Goal: Communication & Community: Answer question/provide support

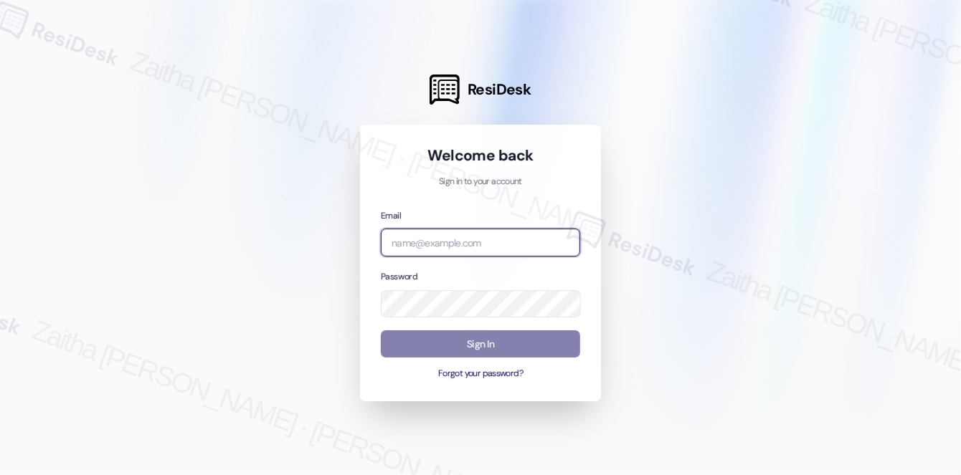
click at [472, 244] on input "email" at bounding box center [480, 243] width 199 height 28
click at [0, 475] on com-1password-button at bounding box center [0, 475] width 0 height 0
click at [467, 245] on input "[MEDICAL_DATA]" at bounding box center [480, 243] width 199 height 28
type input "automated-surveys-[MEDICAL_DATA]_formerly_regency-zaitha.mae.[PERSON_NAME]@[MED…"
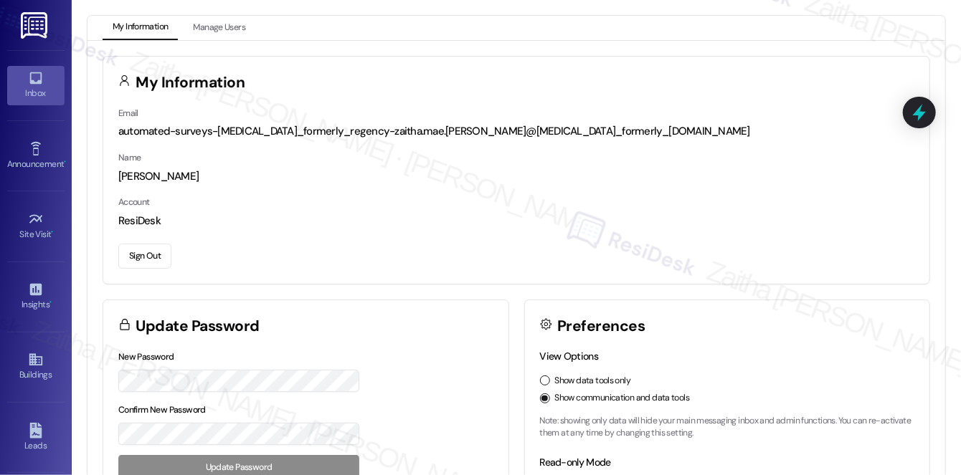
click at [34, 85] on icon at bounding box center [36, 78] width 16 height 16
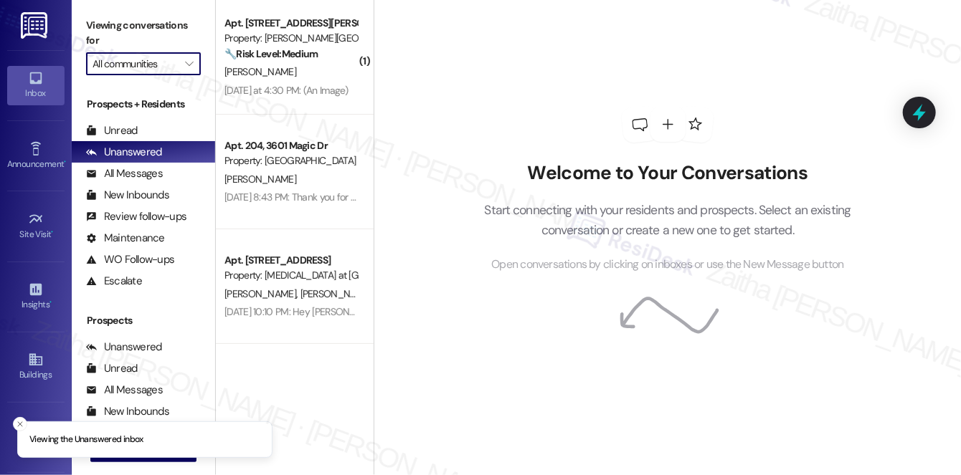
click at [163, 63] on input "All communities" at bounding box center [134, 63] width 85 height 23
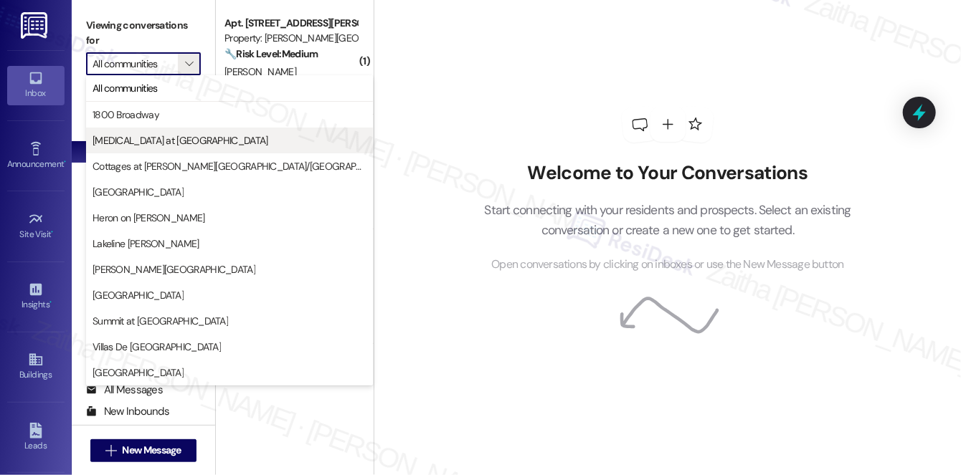
click at [124, 136] on span "[MEDICAL_DATA] at [GEOGRAPHIC_DATA]" at bounding box center [180, 140] width 176 height 14
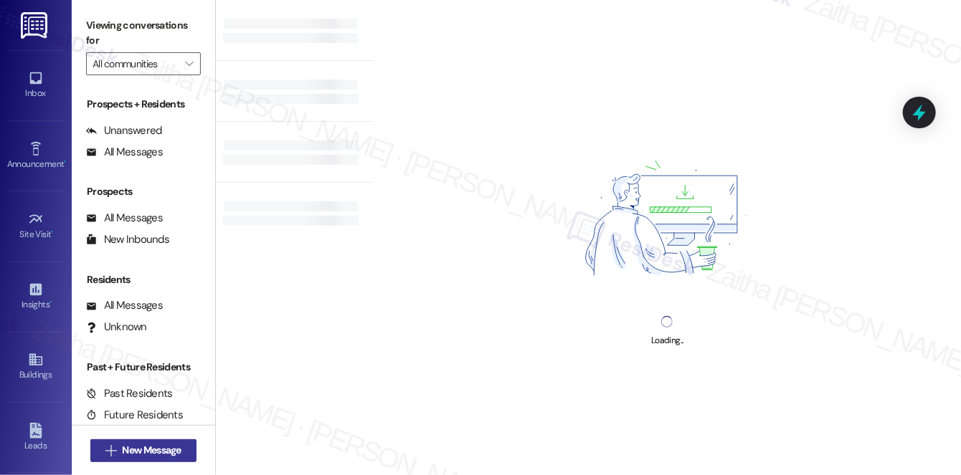
type input "[MEDICAL_DATA] at [GEOGRAPHIC_DATA]"
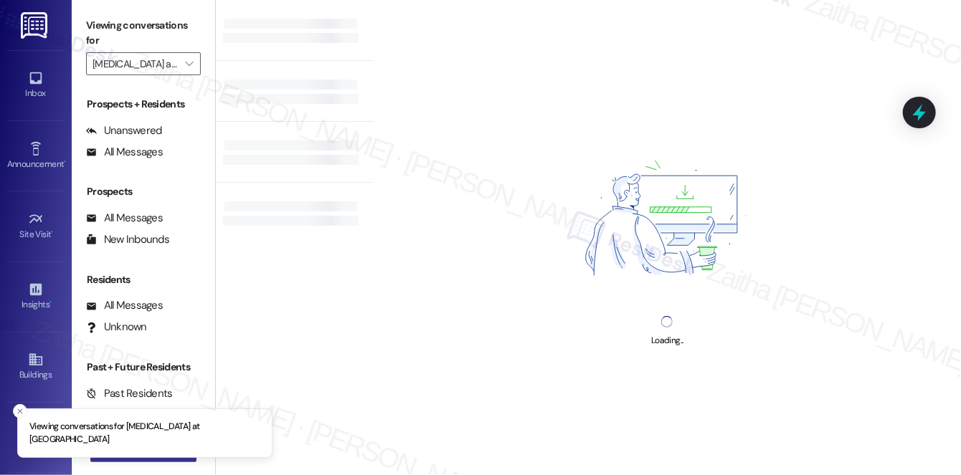
click at [150, 449] on div "Viewing conversations for [MEDICAL_DATA] at [GEOGRAPHIC_DATA] Inbox Go to Inbox…" at bounding box center [480, 237] width 961 height 475
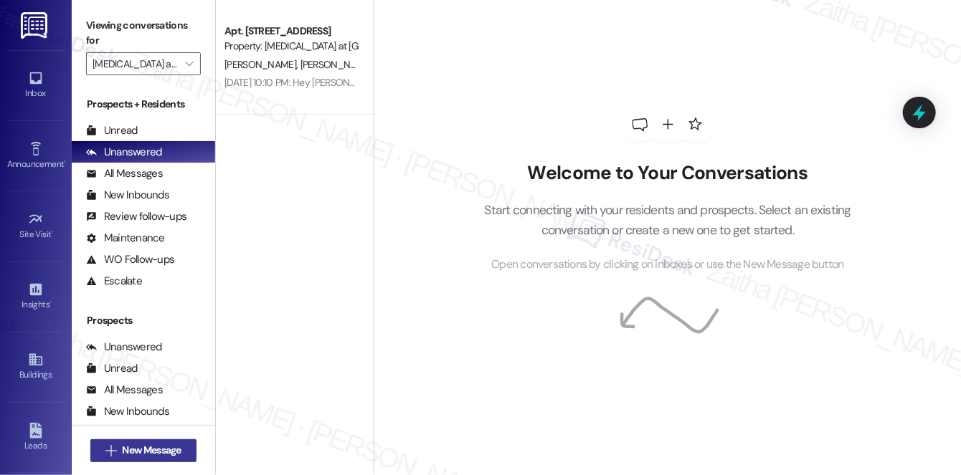
click at [164, 452] on span "New Message" at bounding box center [152, 450] width 59 height 15
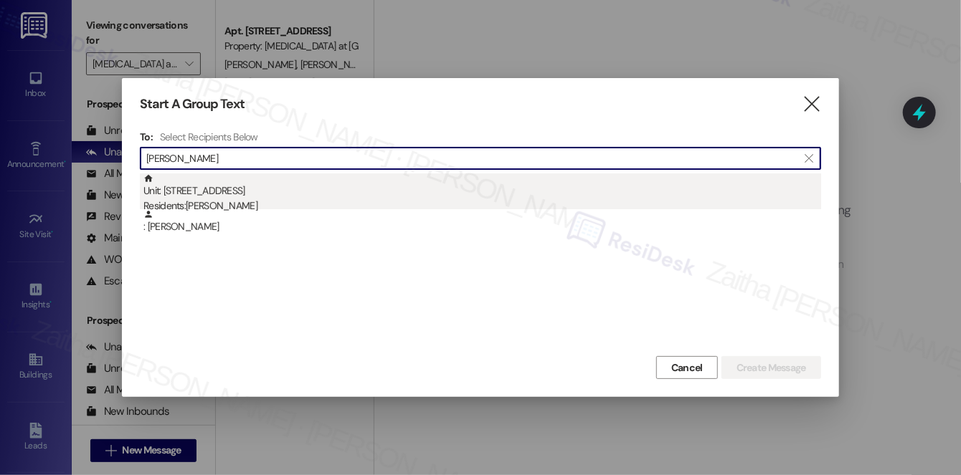
type input "[PERSON_NAME]"
click at [363, 202] on div "Residents: [PERSON_NAME]" at bounding box center [481, 206] width 677 height 15
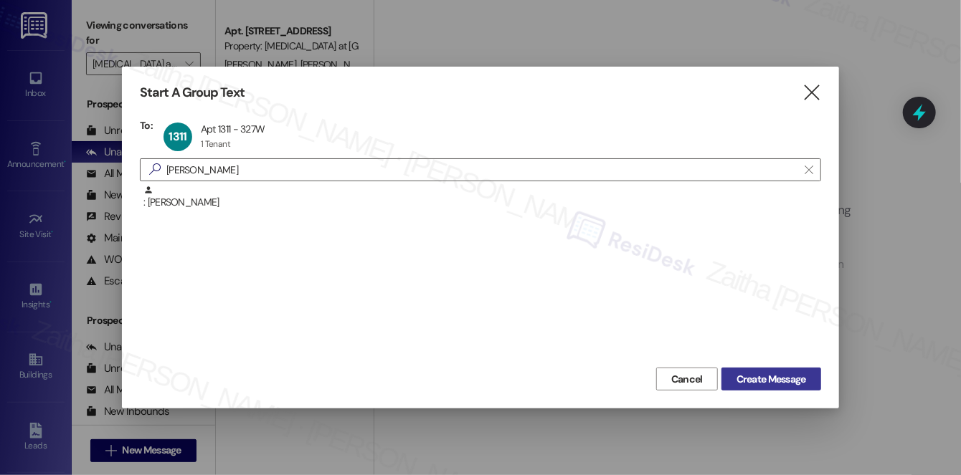
click at [752, 381] on span "Create Message" at bounding box center [771, 379] width 70 height 15
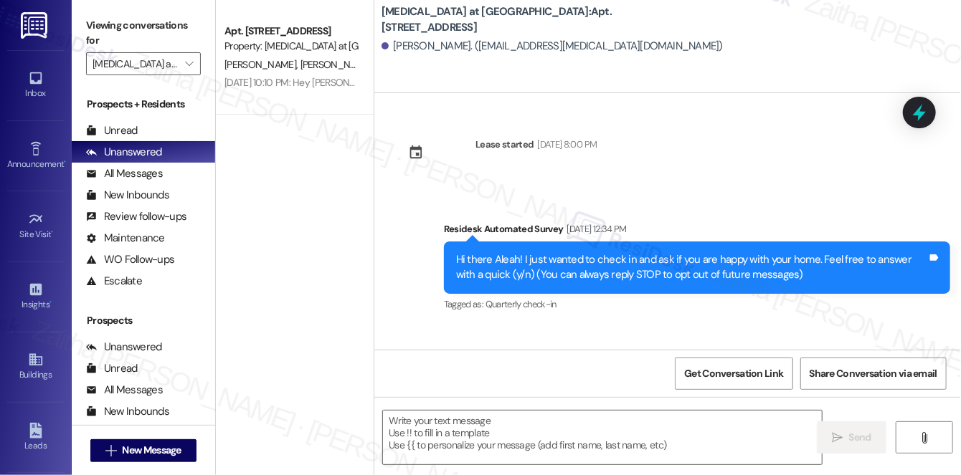
type textarea "Fetching suggested responses. Please feel free to read through the conversation…"
click at [442, 429] on textarea at bounding box center [602, 438] width 439 height 54
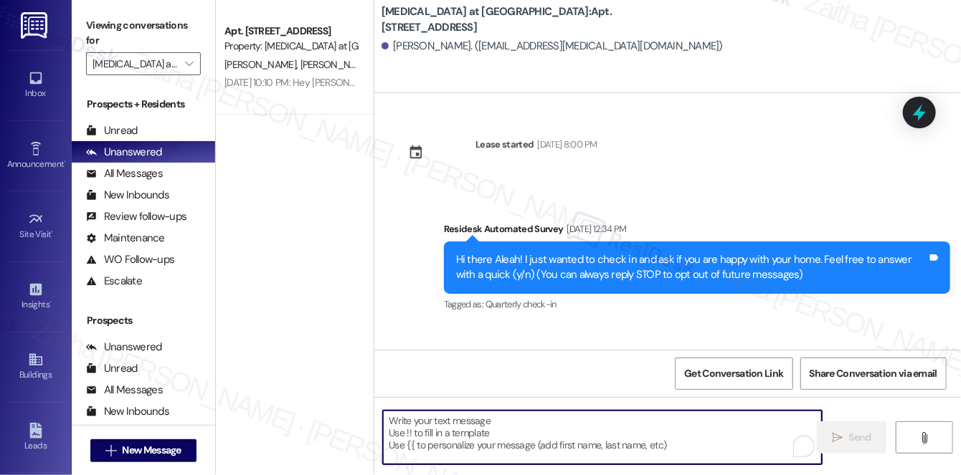
paste textarea "Hi {{first_name}}! Just a heads-up that your {{property}} lease renewal is past…"
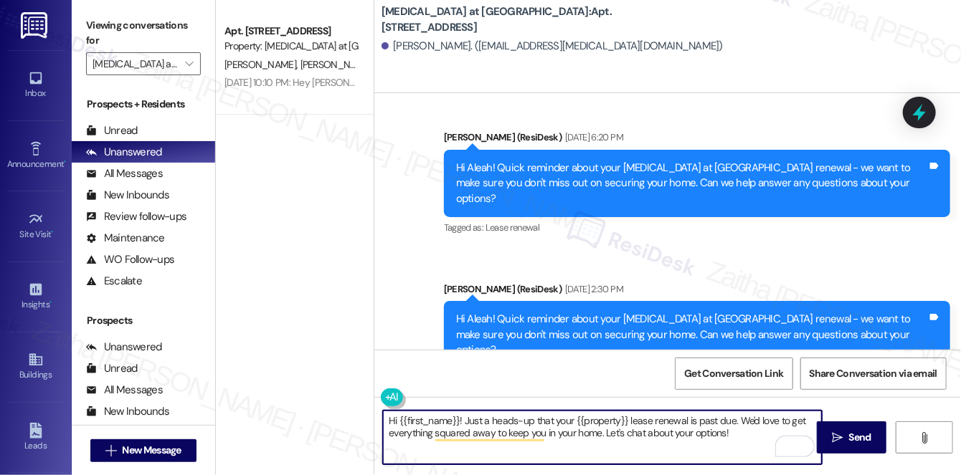
scroll to position [521, 0]
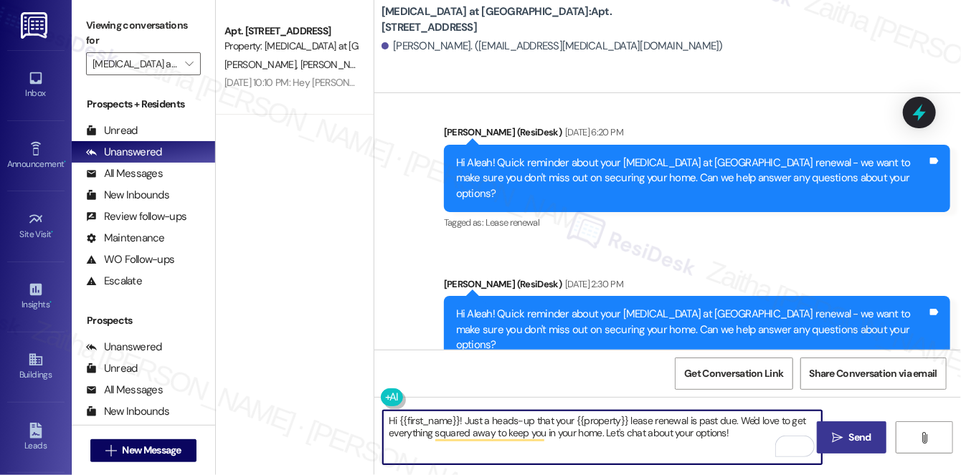
type textarea "Hi {{first_name}}! Just a heads-up that your {{property}} lease renewal is past…"
click at [864, 442] on span "Send" at bounding box center [860, 437] width 22 height 15
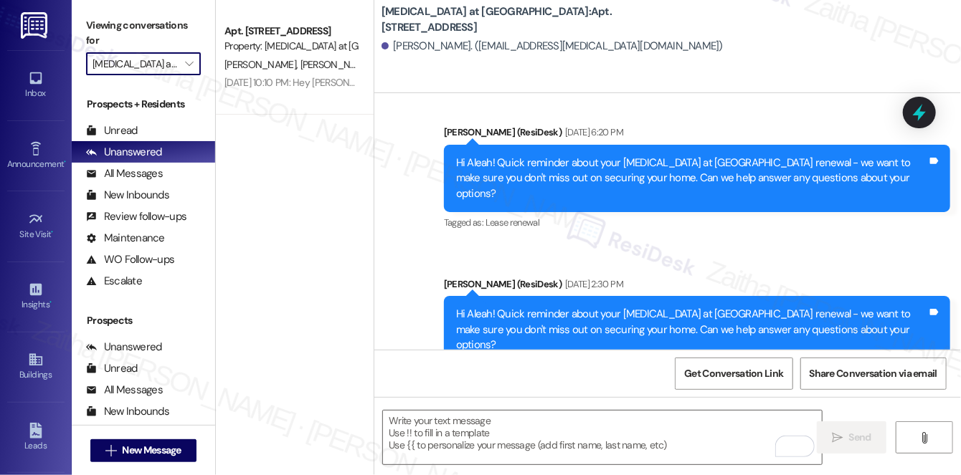
click at [130, 62] on input "[MEDICAL_DATA] at [GEOGRAPHIC_DATA]" at bounding box center [134, 63] width 85 height 23
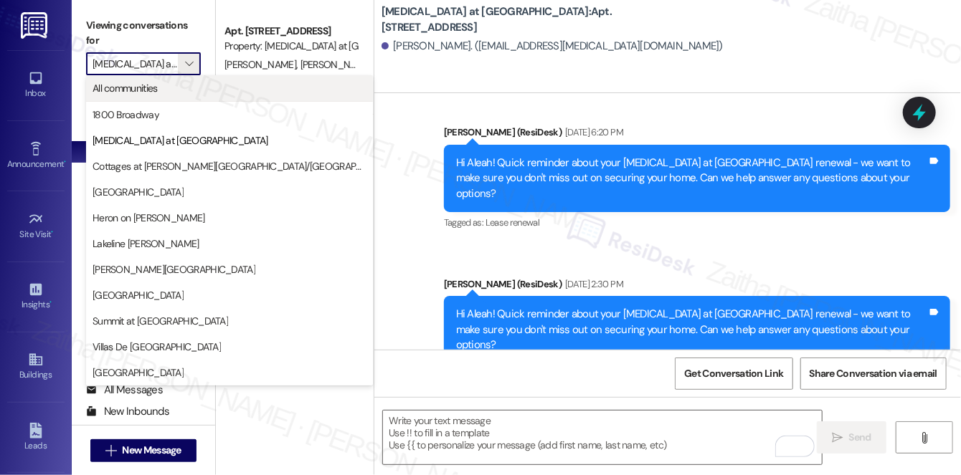
click at [138, 83] on span "All communities" at bounding box center [124, 88] width 65 height 14
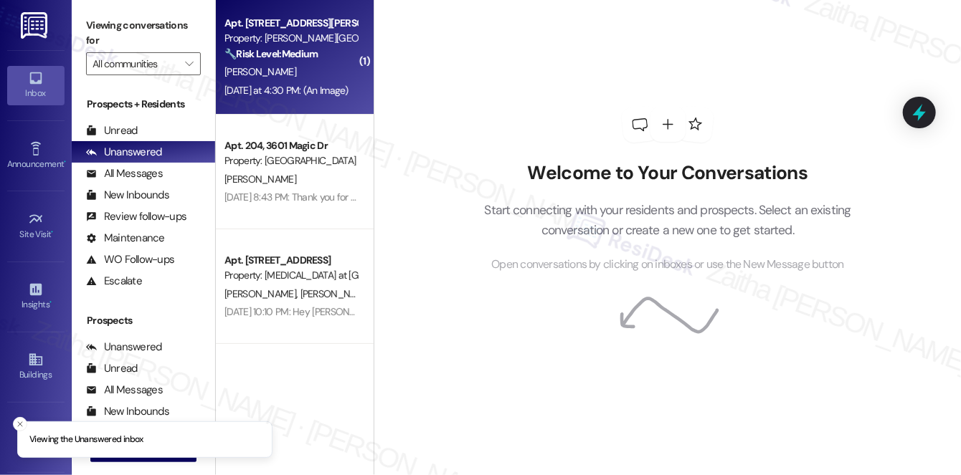
click at [315, 57] on strong "🔧 Risk Level: Medium" at bounding box center [270, 53] width 93 height 13
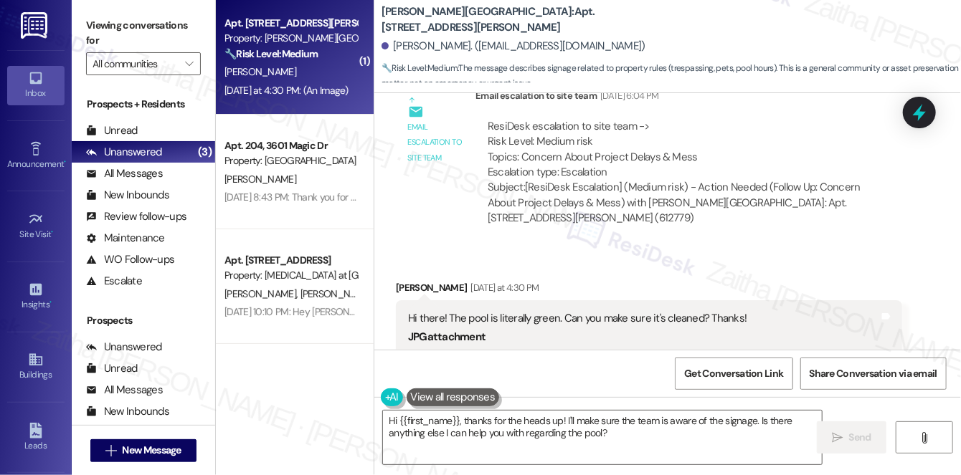
scroll to position [25859, 0]
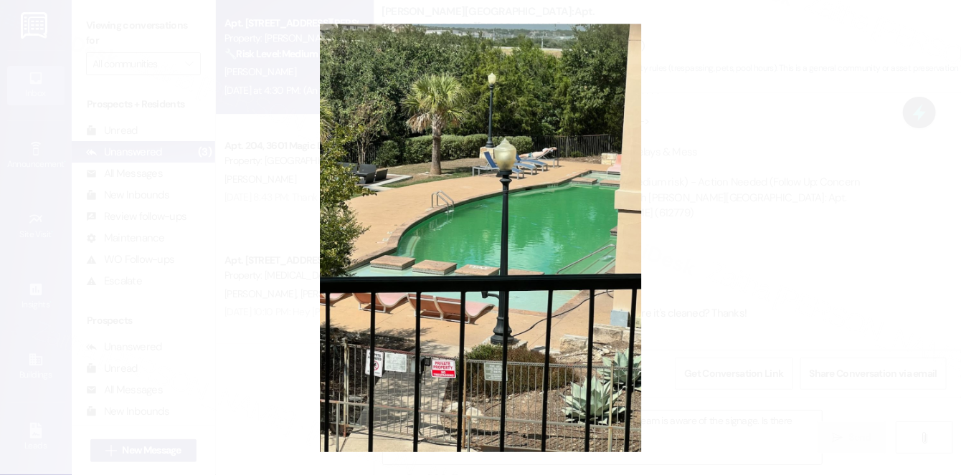
click at [732, 186] on button "Unzoom image" at bounding box center [480, 237] width 961 height 475
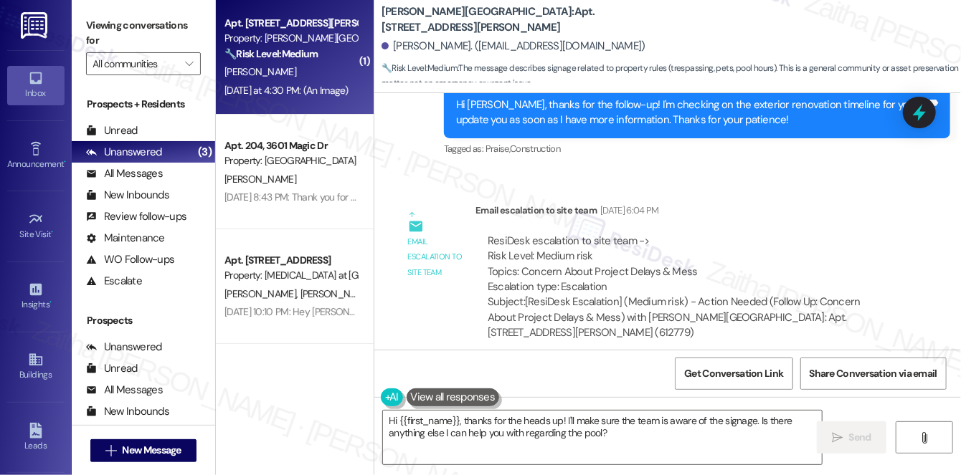
scroll to position [25729, 0]
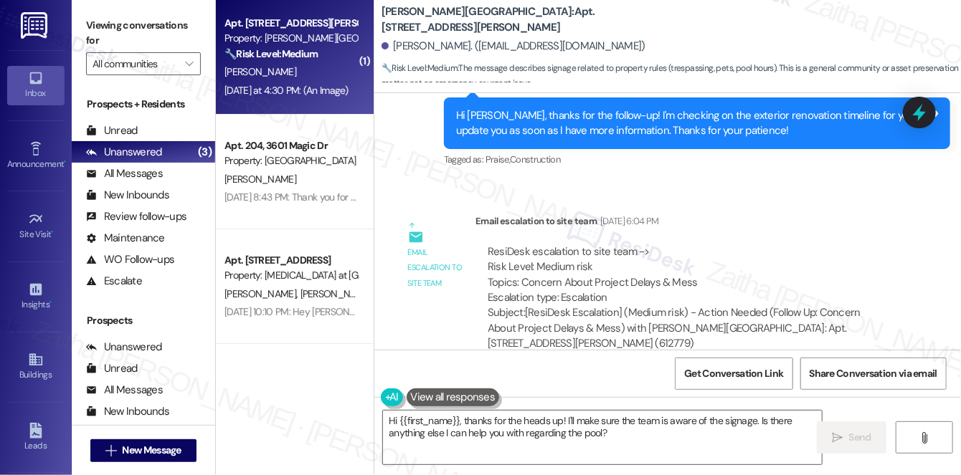
drag, startPoint x: 401, startPoint y: 110, endPoint x: 757, endPoint y: 111, distance: 355.5
copy div "Hi there! The pool is literally green. Can you make sure it's cleaned? Thanks!"
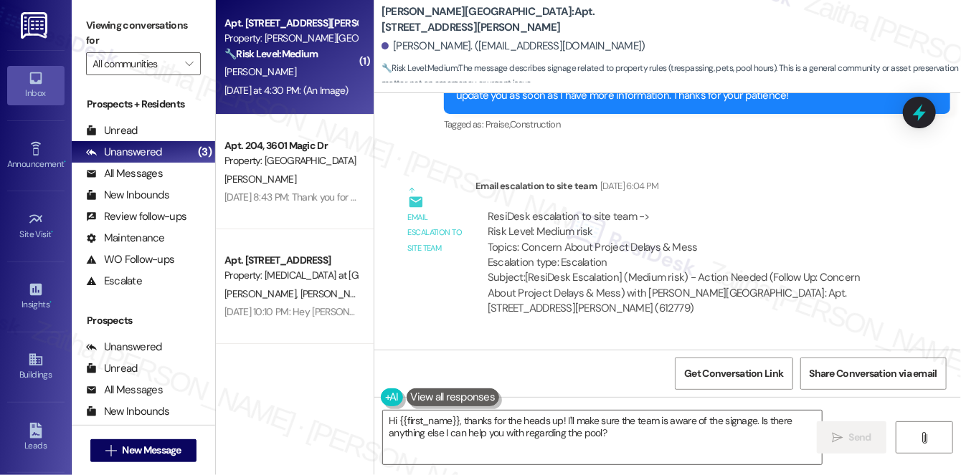
scroll to position [25794, 0]
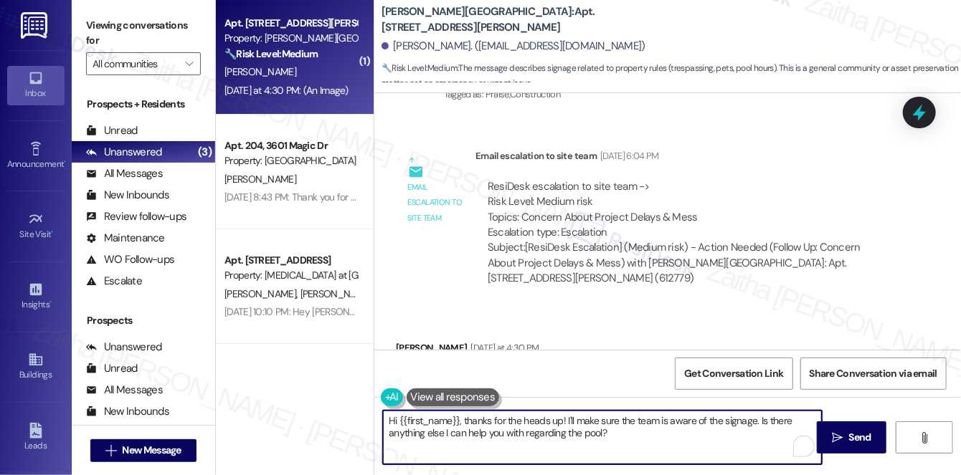
drag, startPoint x: 485, startPoint y: 418, endPoint x: 448, endPoint y: 423, distance: 36.9
click at [449, 424] on textarea "Hi {{first_name}}, thanks for the heads up! I'll make sure the team is aware of…" at bounding box center [602, 438] width 439 height 54
drag, startPoint x: 505, startPoint y: 421, endPoint x: 640, endPoint y: 447, distance: 138.1
click at [640, 447] on textarea "Hi {{first_name}}, thanks for the heads up! I'll make sure the team is aware of…" at bounding box center [602, 438] width 439 height 54
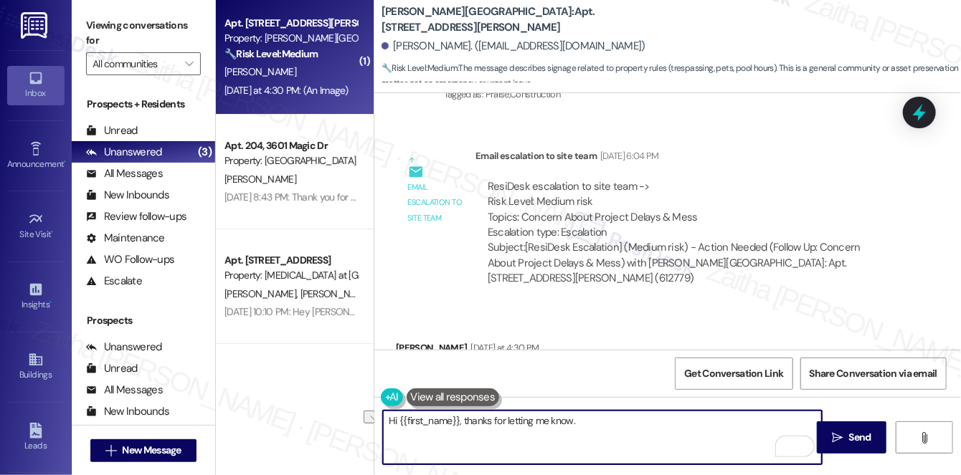
drag, startPoint x: 465, startPoint y: 419, endPoint x: 620, endPoint y: 444, distance: 157.6
click at [620, 444] on textarea "Hi {{first_name}}, thanks for letting me know." at bounding box center [602, 438] width 439 height 54
paste textarea "thank you so much for letting me know about the pool"
paste textarea "I’ll relay this to the team right away and make sure it’s addressed as soon as …"
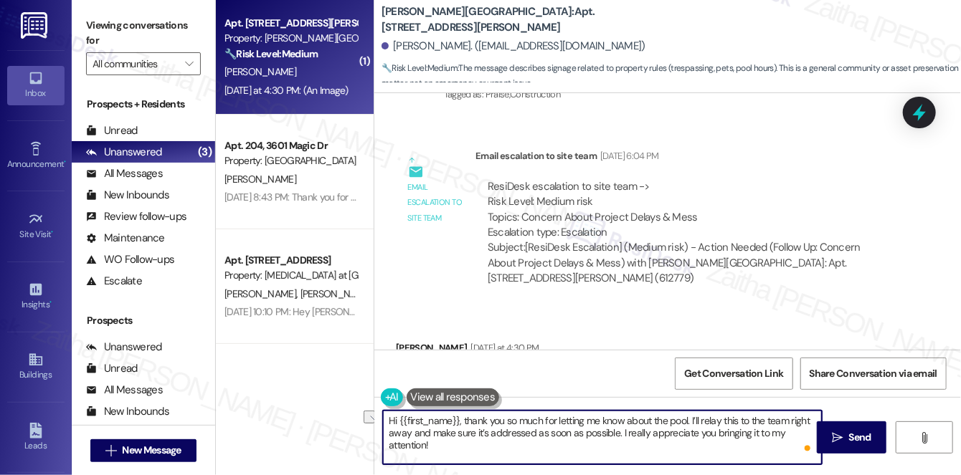
drag, startPoint x: 533, startPoint y: 432, endPoint x: 618, endPoint y: 430, distance: 85.3
click at [617, 432] on textarea "Hi {{first_name}}, thank you so much for letting me know about the pool. I’ll r…" at bounding box center [602, 438] width 439 height 54
type textarea "Hi {{first_name}}, thank you so much for letting me know about the pool. I’ll r…"
click at [847, 432] on span "Send" at bounding box center [860, 437] width 28 height 15
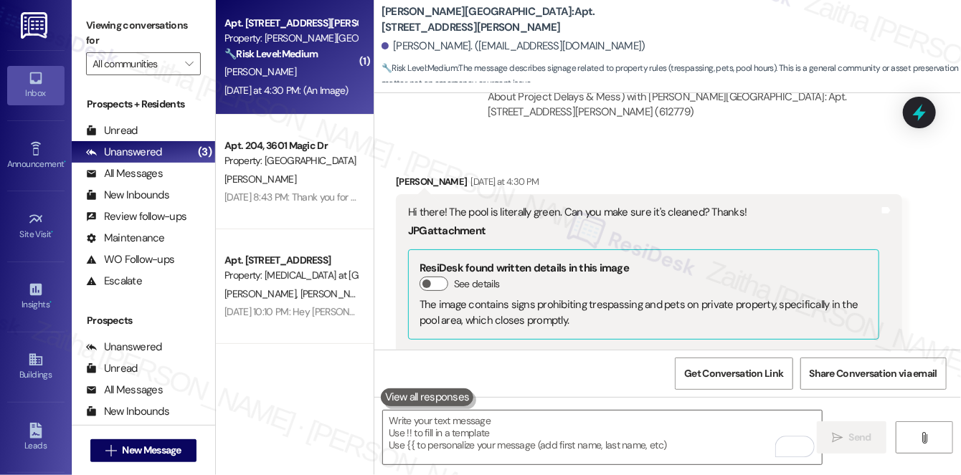
scroll to position [25975, 0]
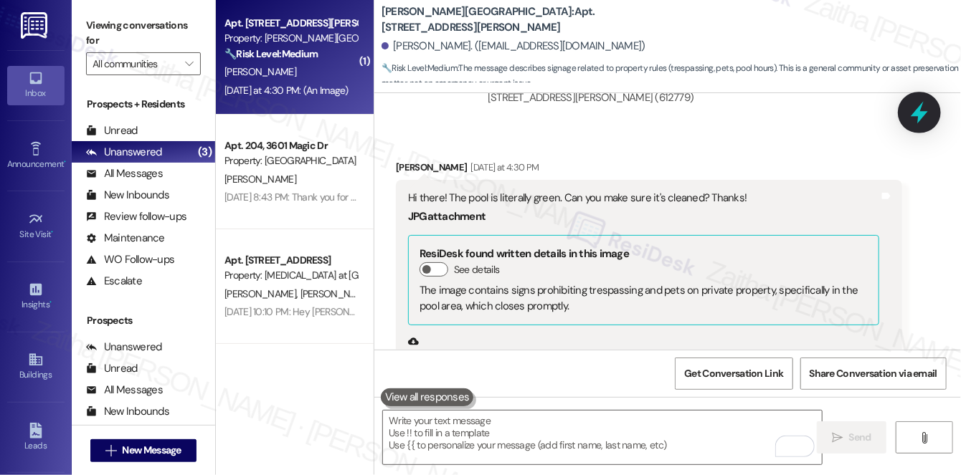
click at [923, 117] on icon at bounding box center [919, 112] width 24 height 24
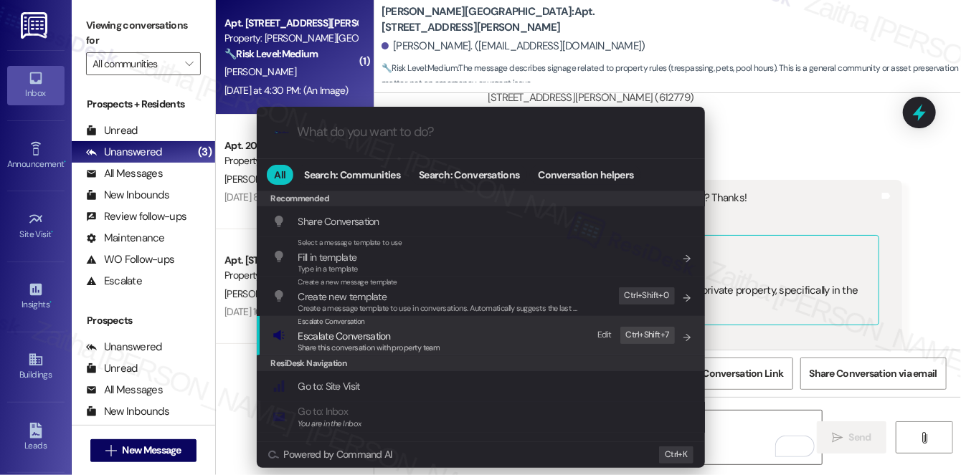
click at [364, 340] on span "Escalate Conversation" at bounding box center [344, 336] width 92 height 13
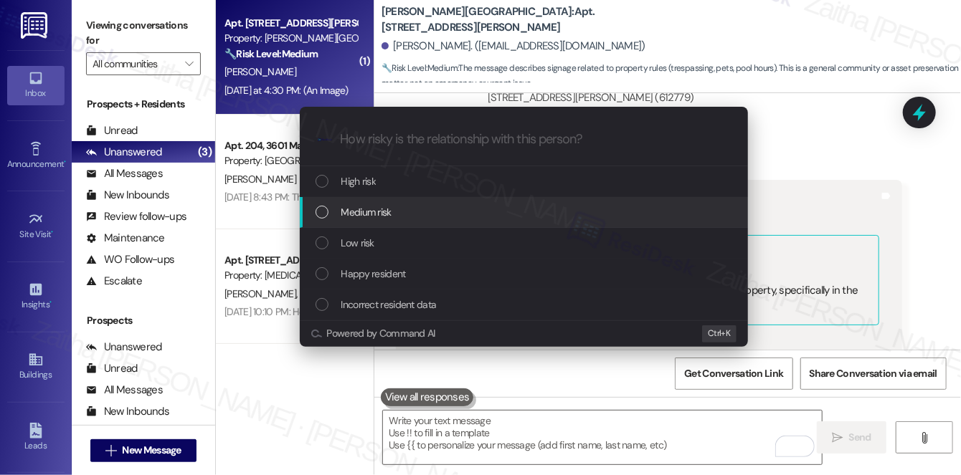
click at [386, 201] on div "Medium risk" at bounding box center [524, 212] width 448 height 31
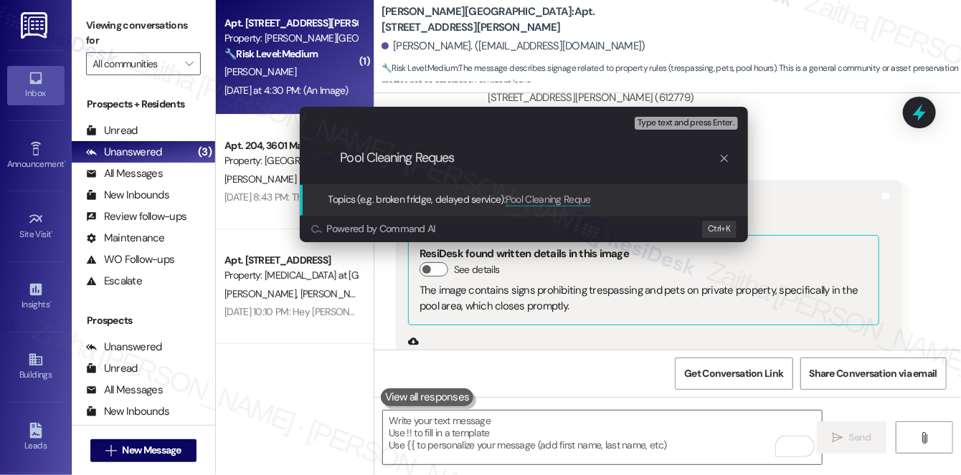
type input "Pool Cleaning Request"
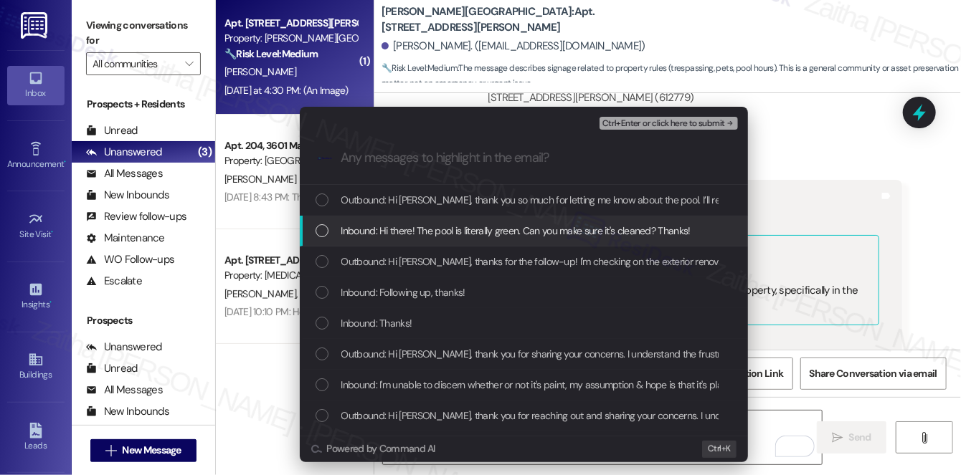
click at [457, 232] on span "Inbound: Hi there! The pool is literally green. Can you make sure it's cleaned?…" at bounding box center [515, 231] width 349 height 16
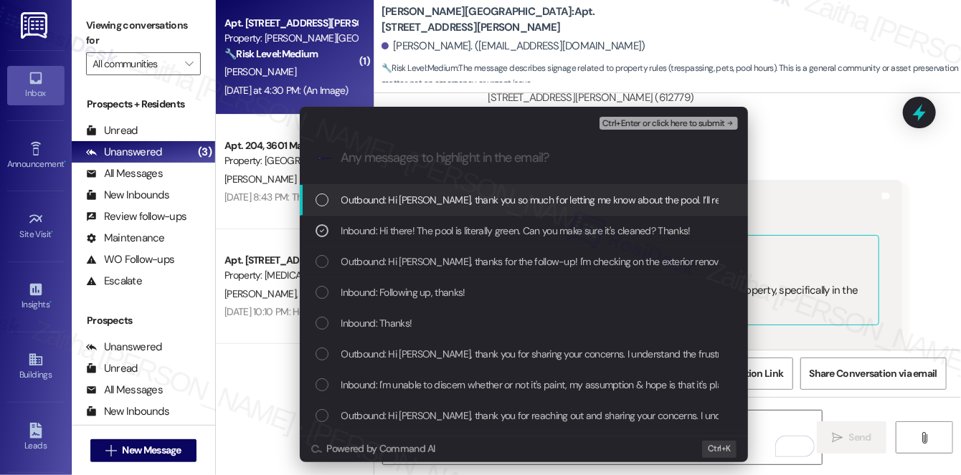
click at [665, 125] on span "Ctrl+Enter or click here to submit" at bounding box center [663, 124] width 123 height 10
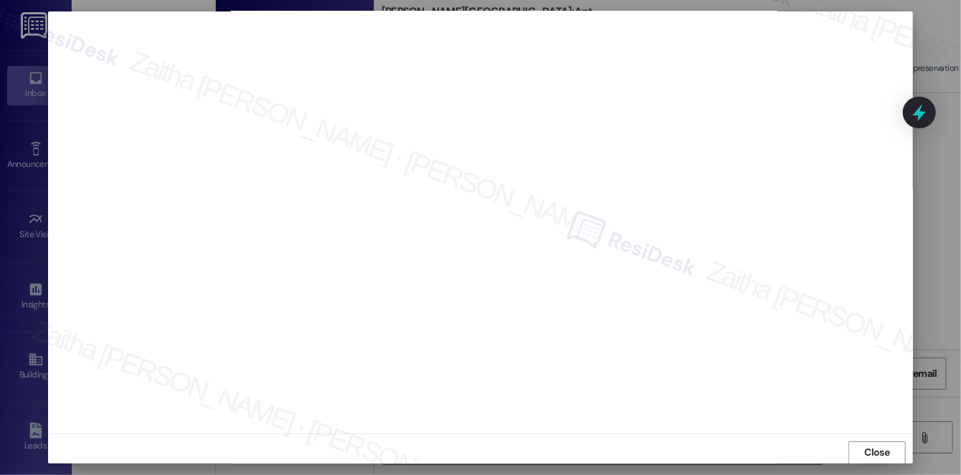
scroll to position [0, 0]
